Goal: Information Seeking & Learning: Learn about a topic

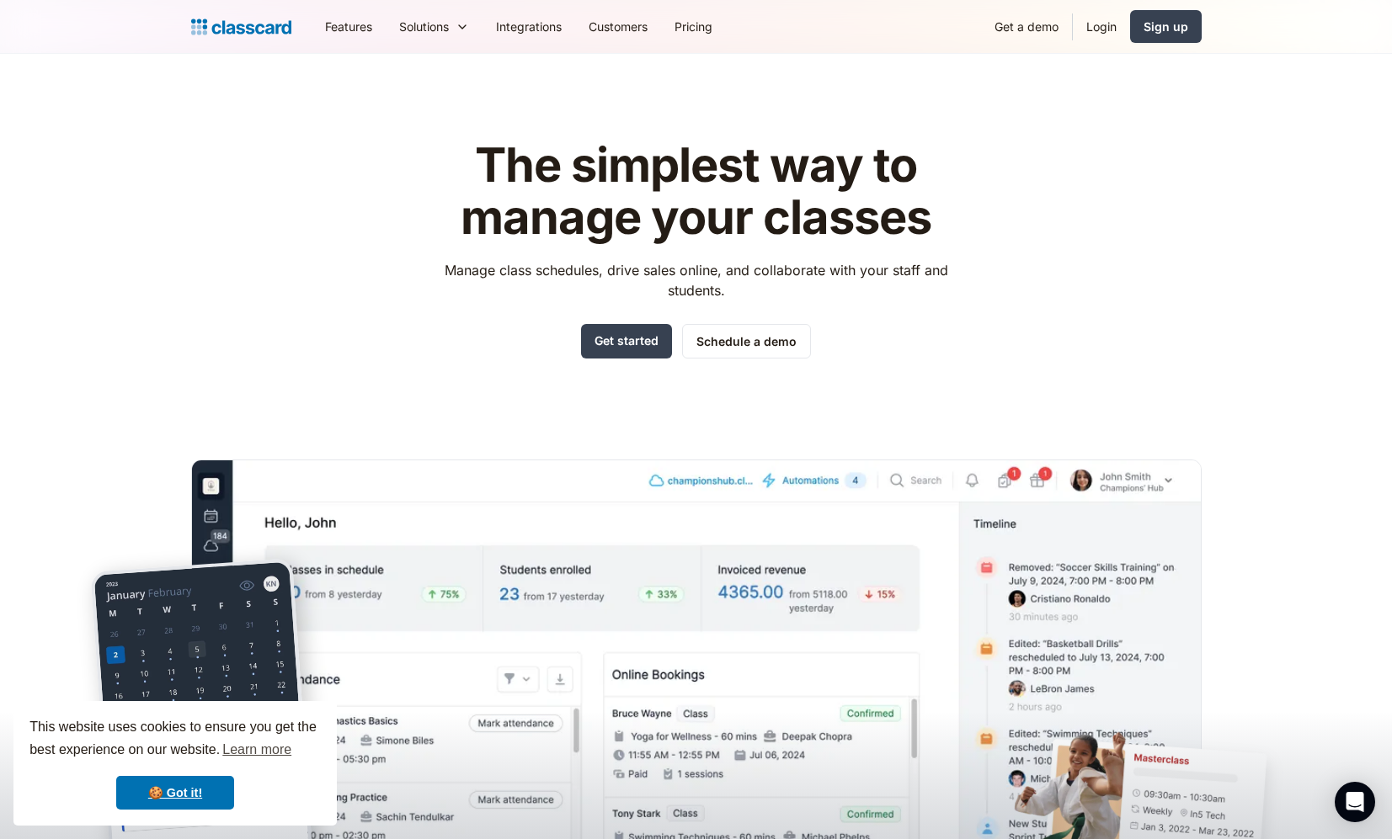
click at [813, 144] on h1 "The simplest way to manage your classes" at bounding box center [696, 192] width 535 height 104
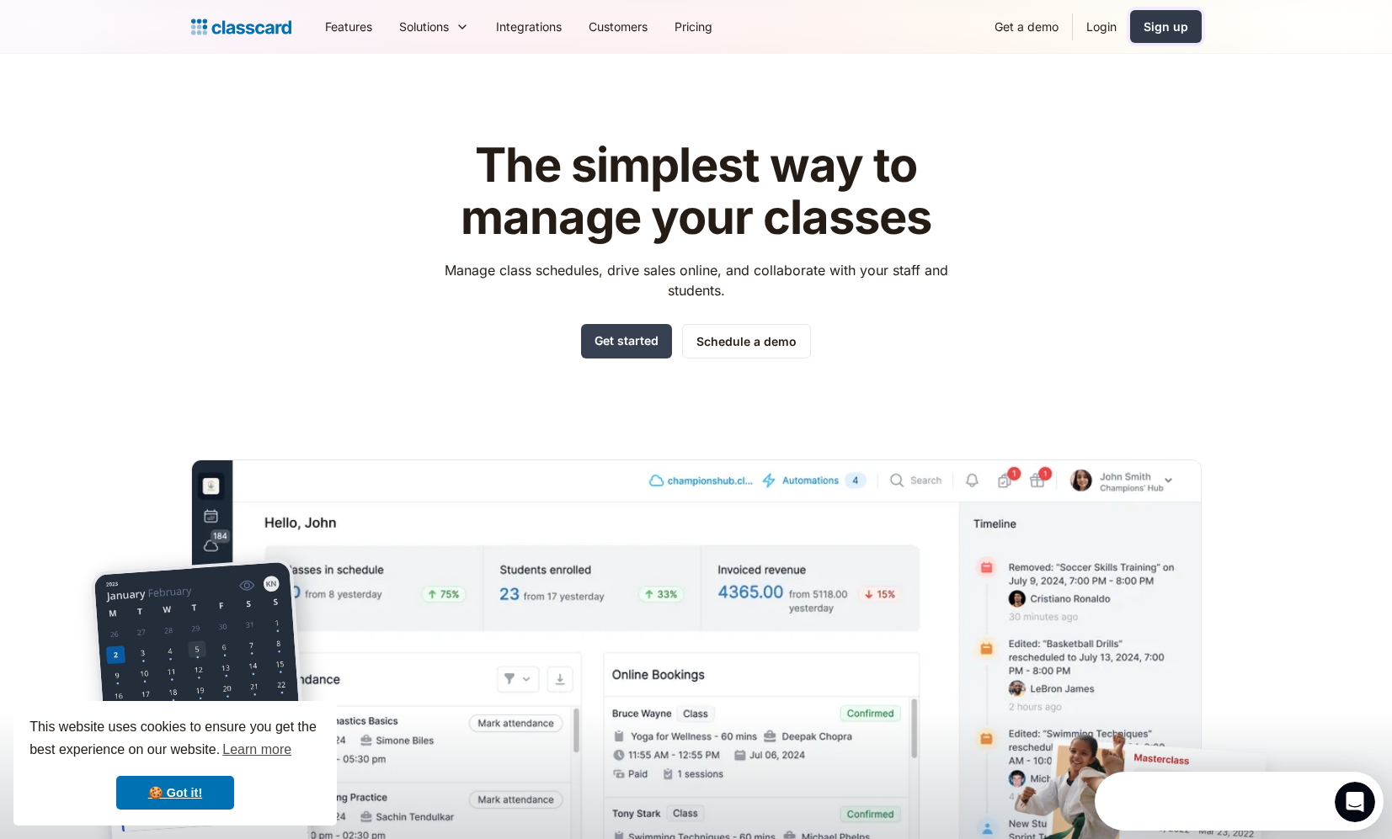
click at [1155, 33] on div "Sign up" at bounding box center [1165, 27] width 45 height 18
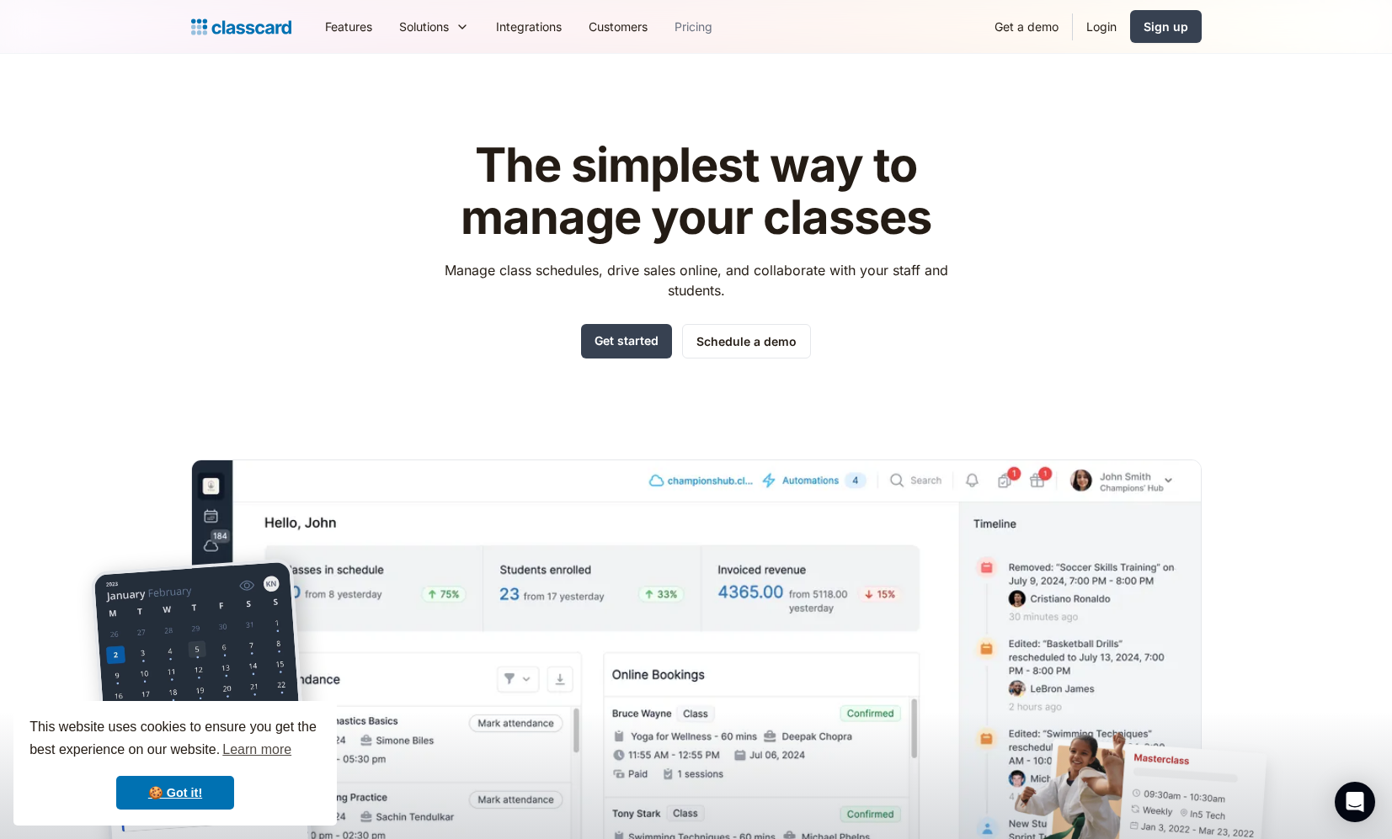
click at [700, 34] on link "Pricing" at bounding box center [693, 27] width 65 height 38
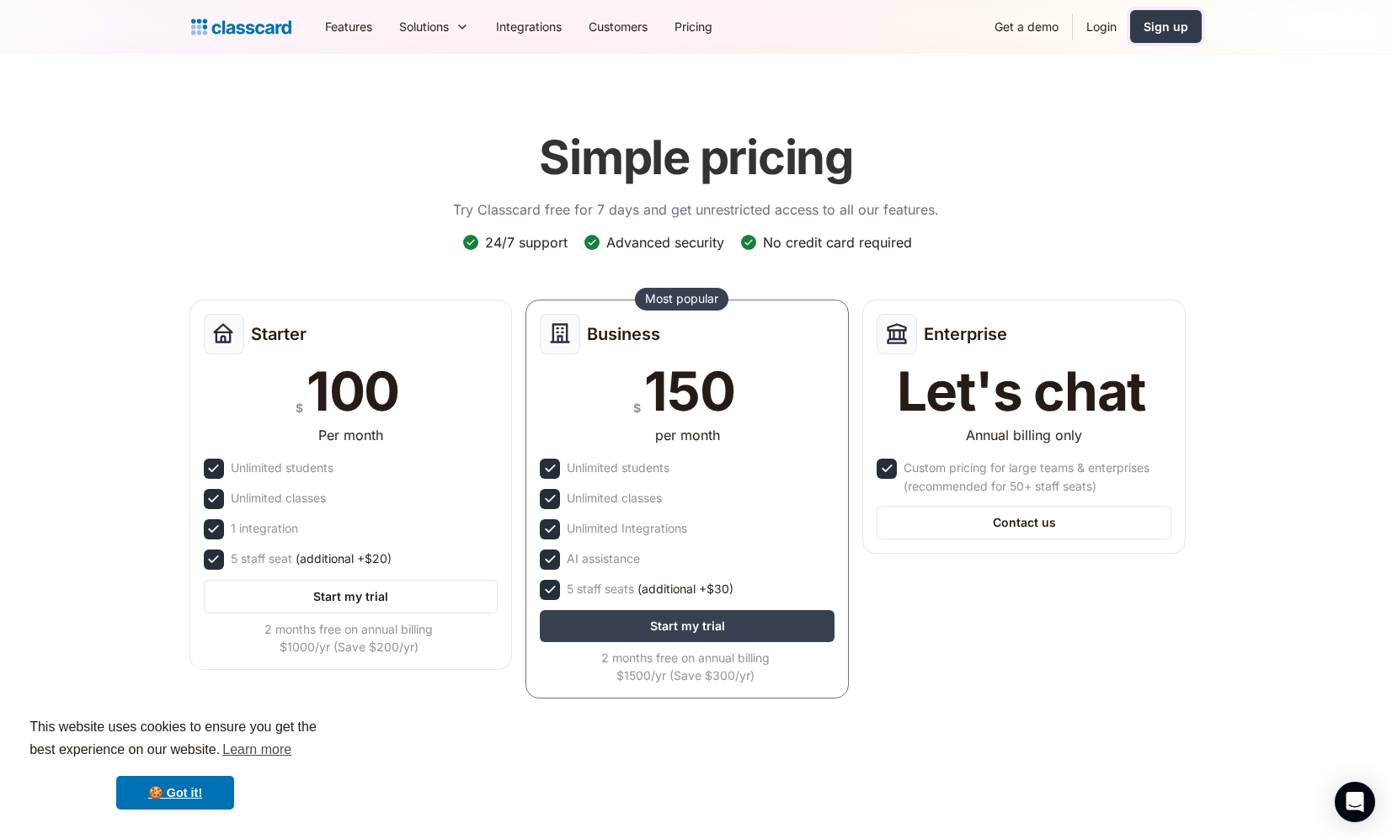
click at [1161, 29] on div "Sign up" at bounding box center [1165, 27] width 45 height 18
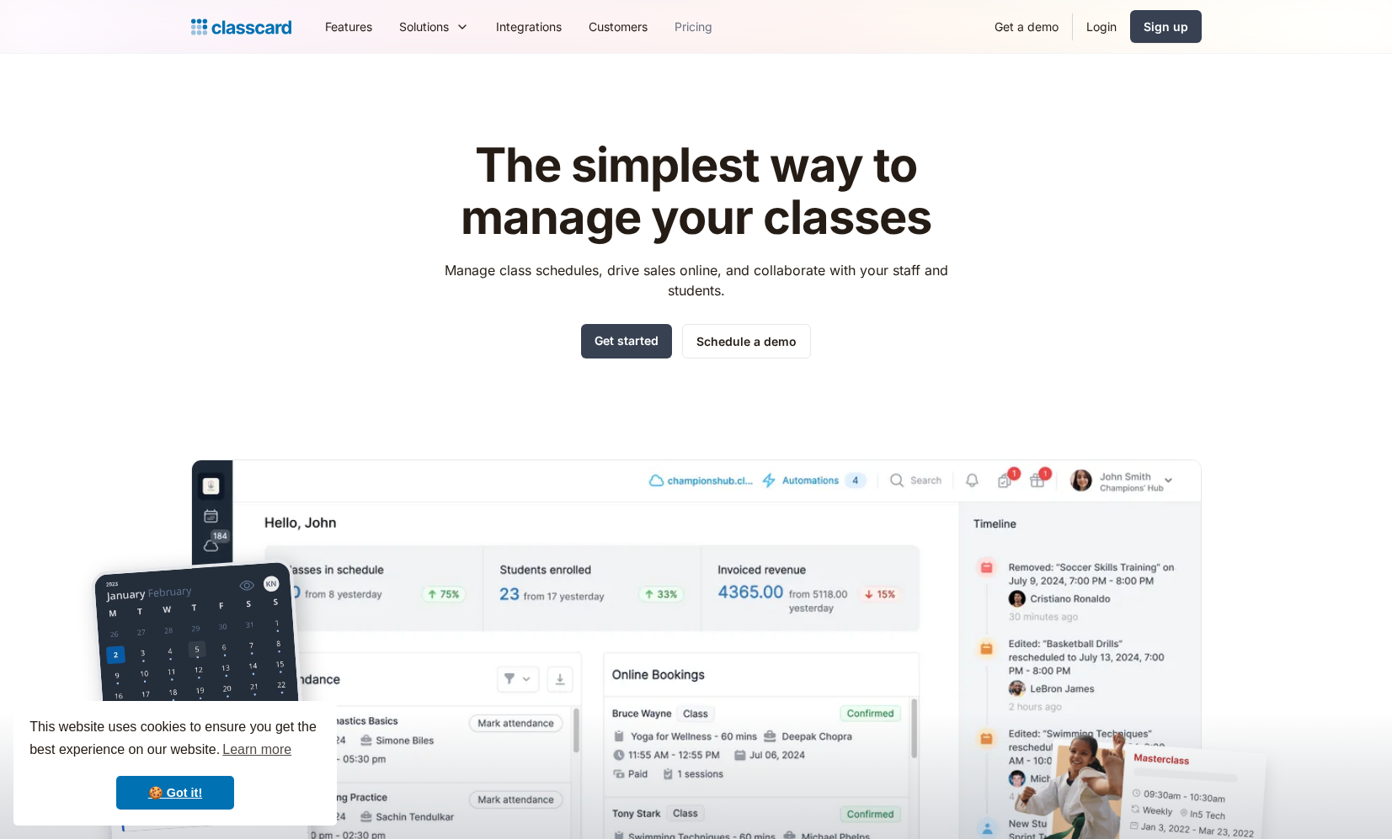
click at [685, 25] on link "Pricing" at bounding box center [693, 27] width 65 height 38
